Goal: Navigation & Orientation: Find specific page/section

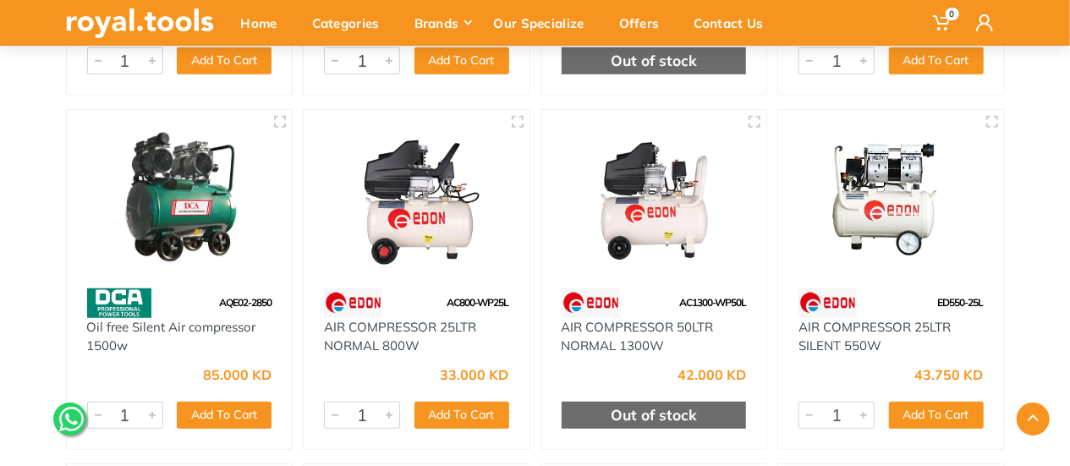
scroll to position [501, 0]
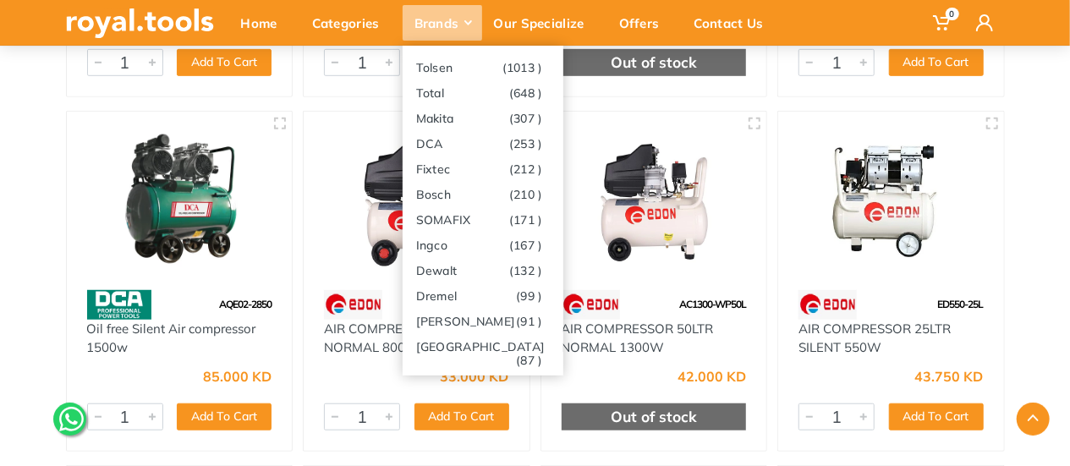
click at [425, 29] on div "Brands" at bounding box center [442, 23] width 79 height 36
click at [460, 62] on link "Tolsen (1013 )" at bounding box center [483, 66] width 161 height 25
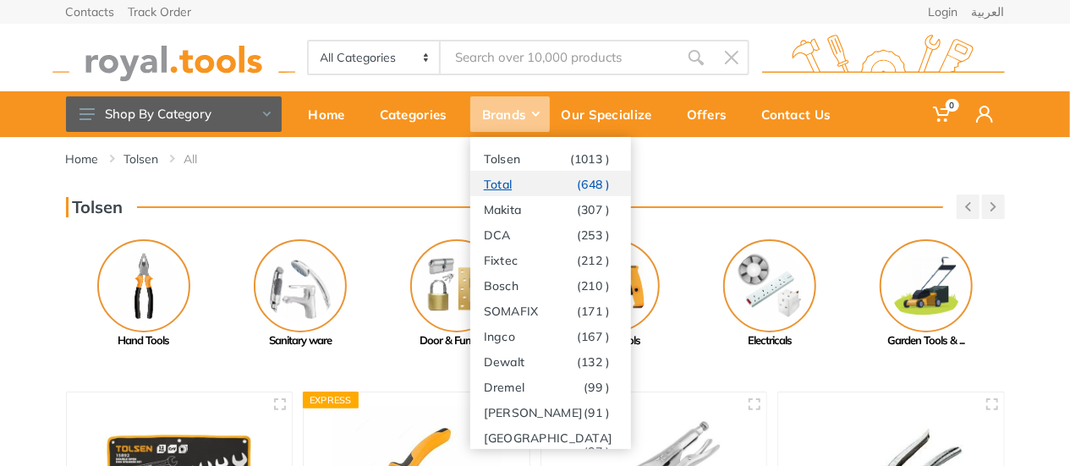
click at [510, 194] on link "Total (648 )" at bounding box center [550, 183] width 161 height 25
